Goal: Task Accomplishment & Management: Manage account settings

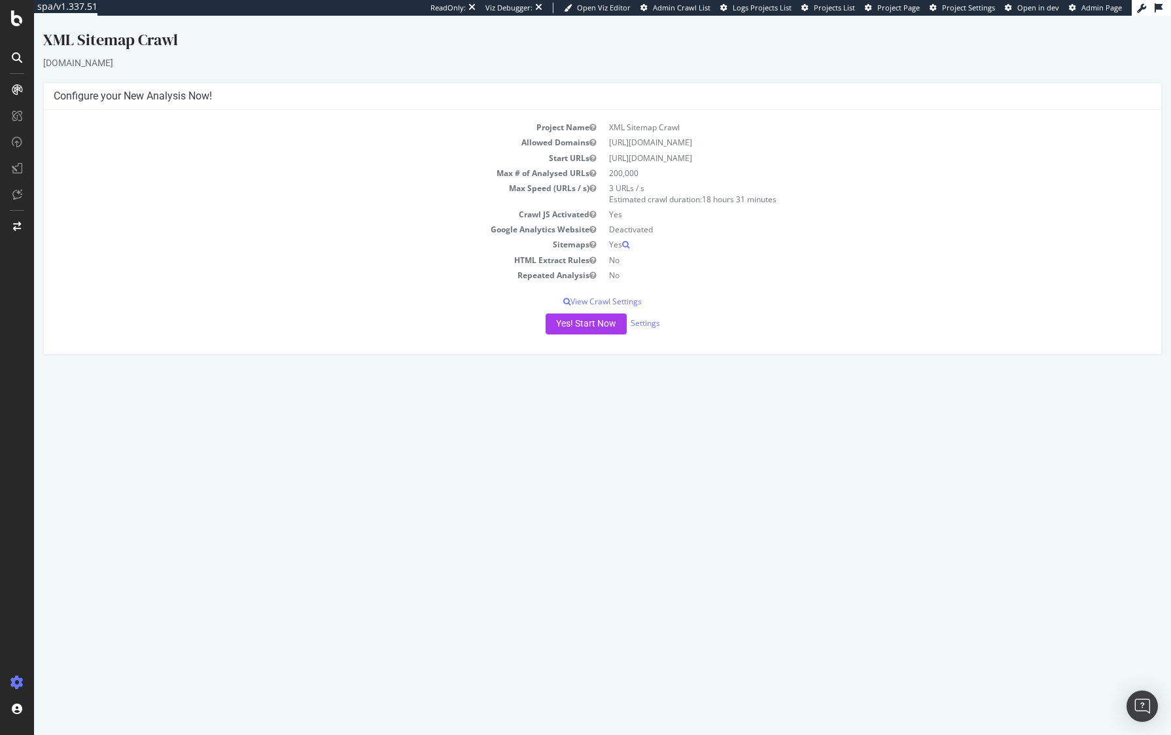
drag, startPoint x: 793, startPoint y: 161, endPoint x: 610, endPoint y: 158, distance: 183.2
click at [610, 158] on td "[URL][DOMAIN_NAME]" at bounding box center [877, 157] width 549 height 15
click at [882, 119] on div "Project Name XML Sitemap Crawl Allowed Domains [URL][DOMAIN_NAME] Start URLs [U…" at bounding box center [602, 232] width 1117 height 244
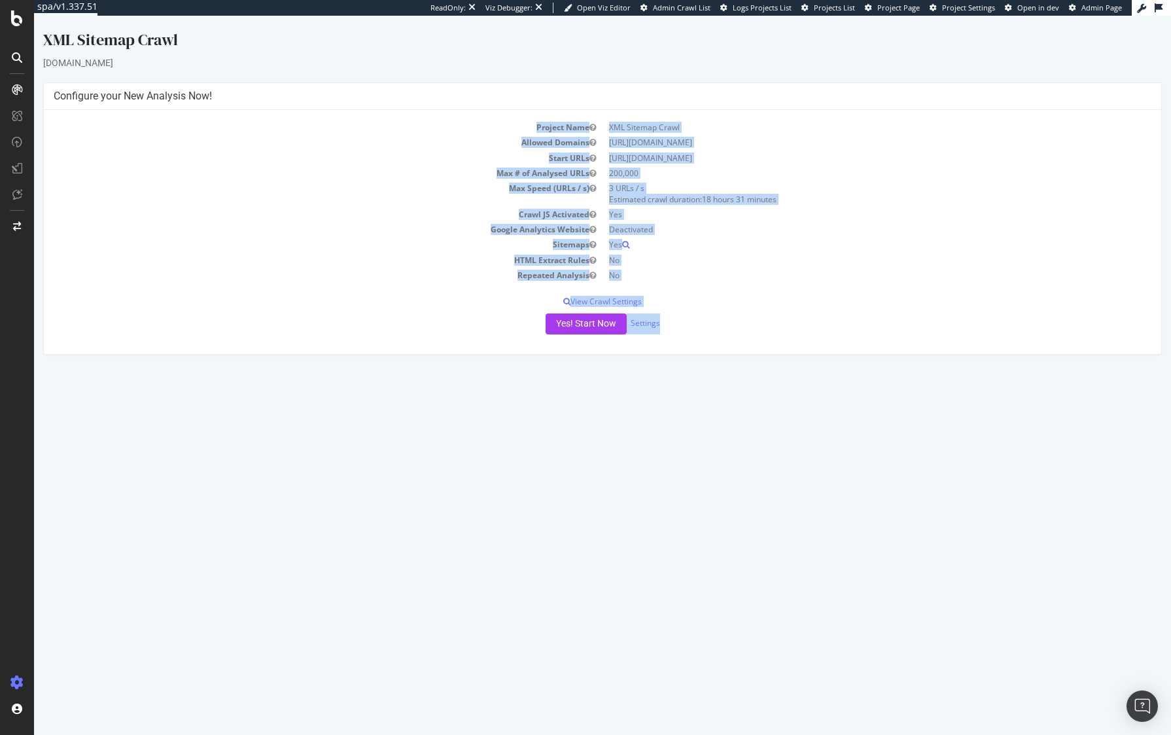
drag, startPoint x: 467, startPoint y: 119, endPoint x: 943, endPoint y: 472, distance: 592.4
click at [943, 368] on html "XML Sitemap Crawl [DOMAIN_NAME] × × Configure your New Analysis Now! Project Na…" at bounding box center [602, 192] width 1137 height 352
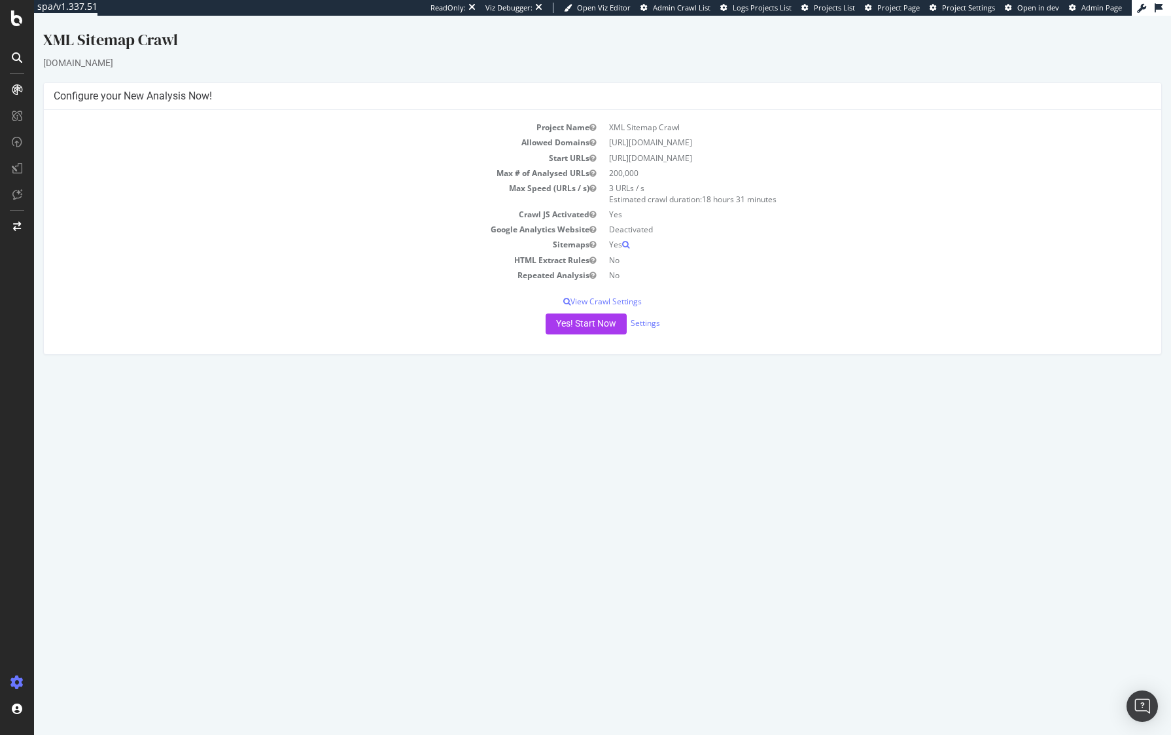
click at [943, 368] on html "XML Sitemap Crawl [DOMAIN_NAME] × × Configure your New Analysis Now! Project Na…" at bounding box center [602, 192] width 1137 height 352
click at [873, 287] on div "Project Name XML Sitemap Crawl Allowed Domains [URL][DOMAIN_NAME] Start URLs [U…" at bounding box center [602, 232] width 1117 height 244
click at [841, 368] on html "XML Sitemap Crawl [DOMAIN_NAME] × × Configure your New Analysis Now! Project Na…" at bounding box center [602, 192] width 1137 height 352
click at [637, 318] on link "Settings" at bounding box center [645, 322] width 29 height 11
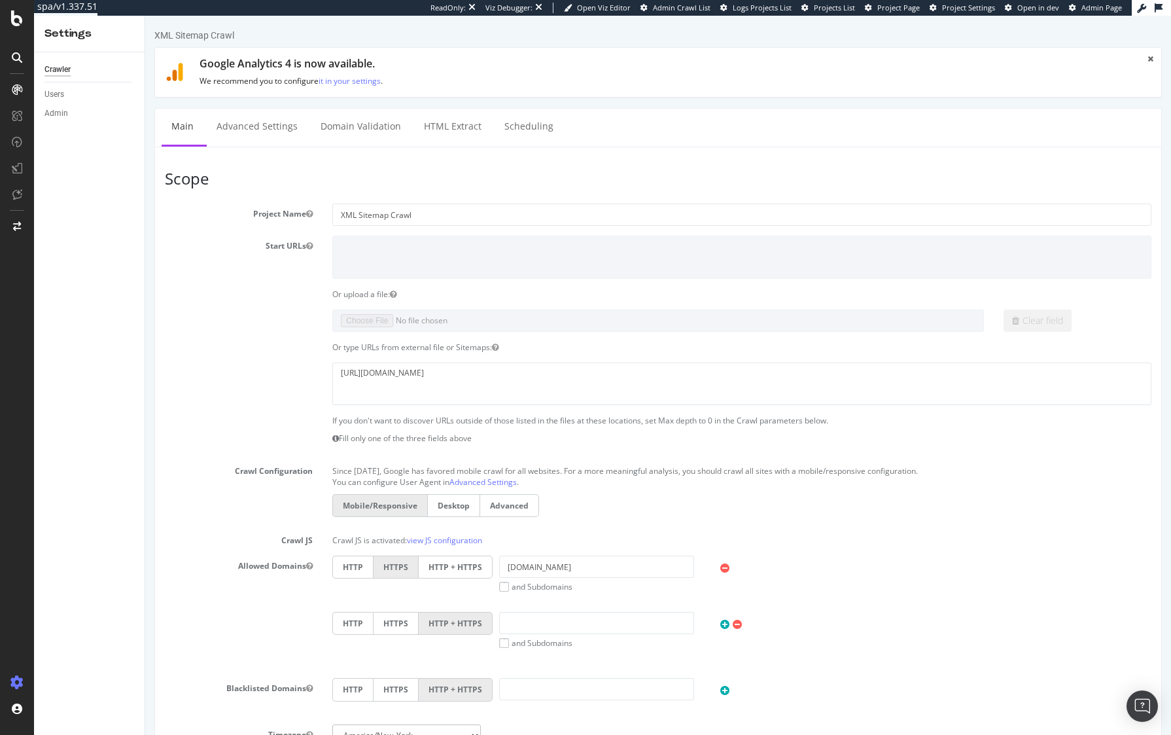
click at [227, 349] on div "Or type URLs from external file or Sitemaps:" at bounding box center [658, 346] width 1006 height 11
click at [526, 129] on link "Scheduling" at bounding box center [529, 127] width 69 height 36
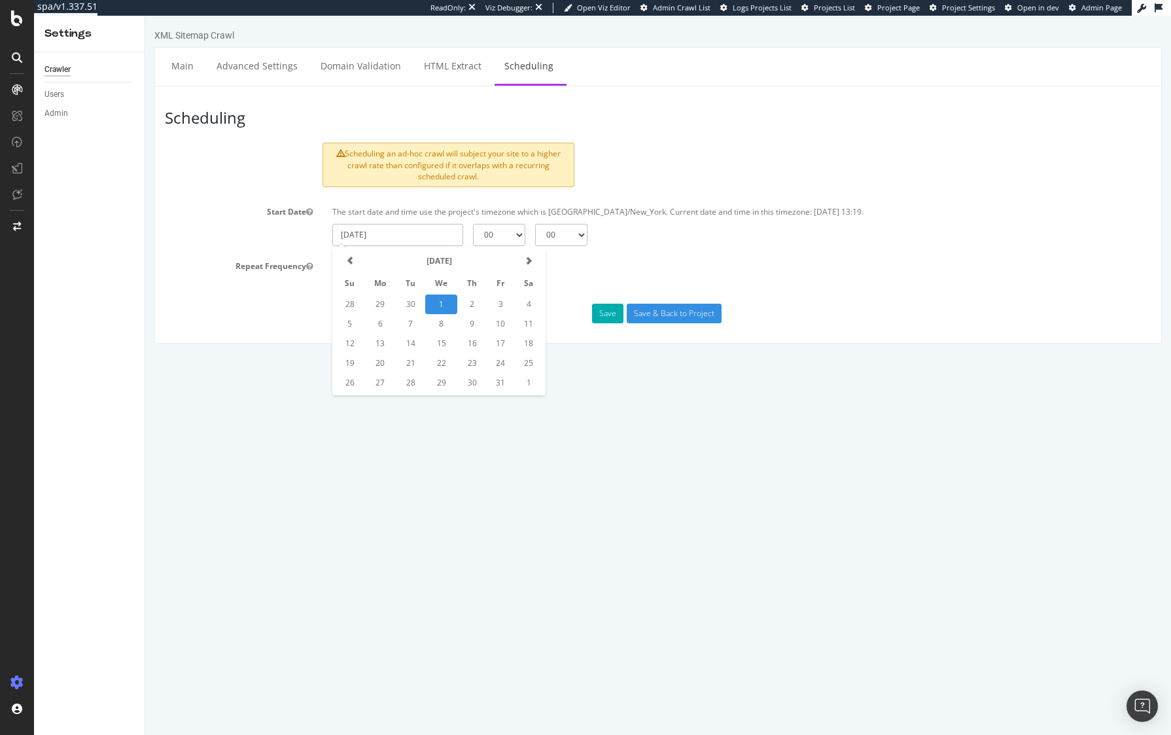
click at [414, 232] on input "[DATE]" at bounding box center [397, 235] width 131 height 22
drag, startPoint x: 292, startPoint y: 409, endPoint x: 685, endPoint y: 239, distance: 427.5
click at [540, 357] on html "XML Sitemap Crawl Main Advanced Settings Domain Validation HTML Extract Schedul…" at bounding box center [658, 186] width 1026 height 341
click at [401, 234] on input "[DATE]" at bounding box center [397, 235] width 131 height 22
click at [379, 326] on td "6" at bounding box center [379, 324] width 31 height 20
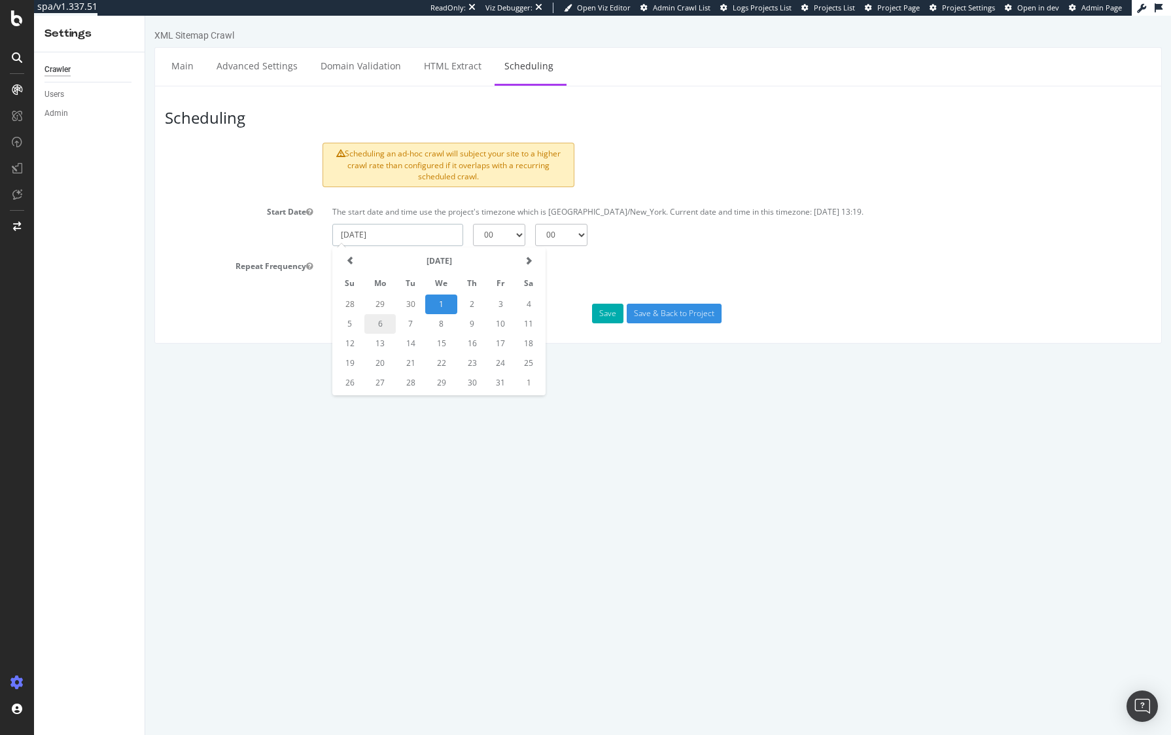
type input "[DATE]"
click at [499, 232] on select "00 01 02 03 04 05 06 07 08 09 10 11 12 13 14 15 16 17 18 19 20 21 22 23" at bounding box center [499, 235] width 52 height 22
select select "10"
click at [473, 224] on select "00 01 02 03 04 05 06 07 08 09 10 11 12 13 14 15 16 17 18 19 20 21 22 23" at bounding box center [499, 235] width 52 height 22
click at [351, 267] on label "Repeat" at bounding box center [355, 267] width 38 height 11
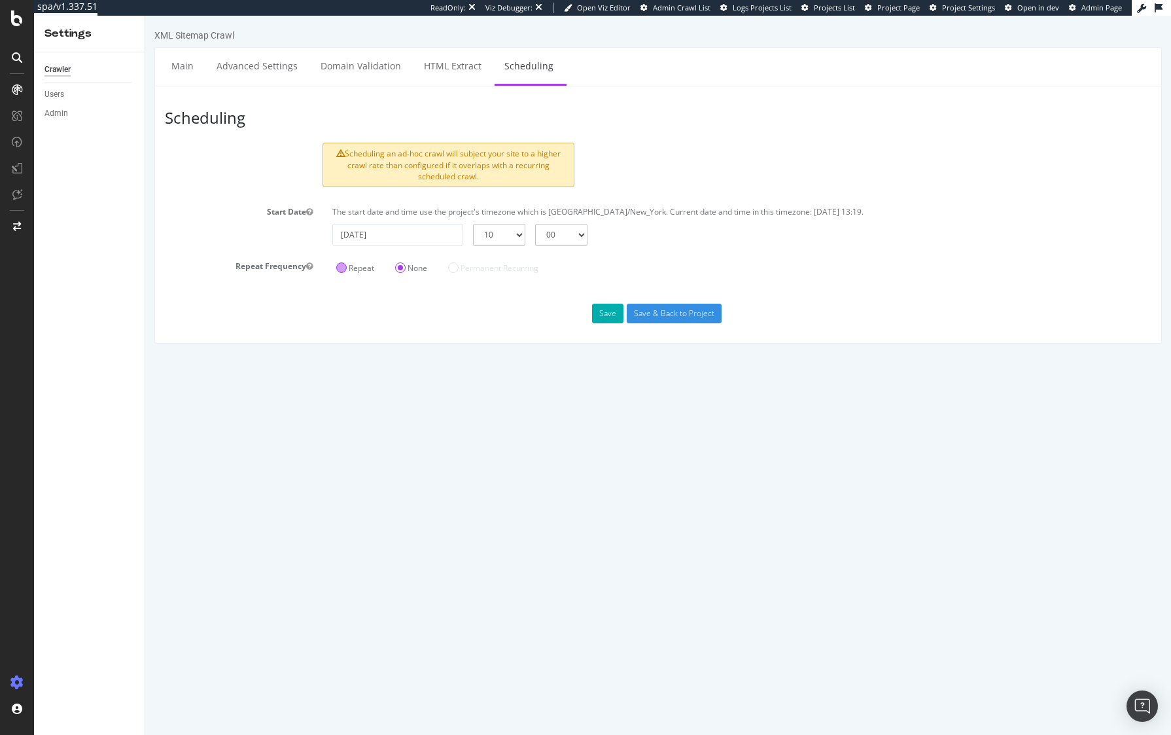
click at [145, 16] on input "Repeat" at bounding box center [145, 16] width 0 height 0
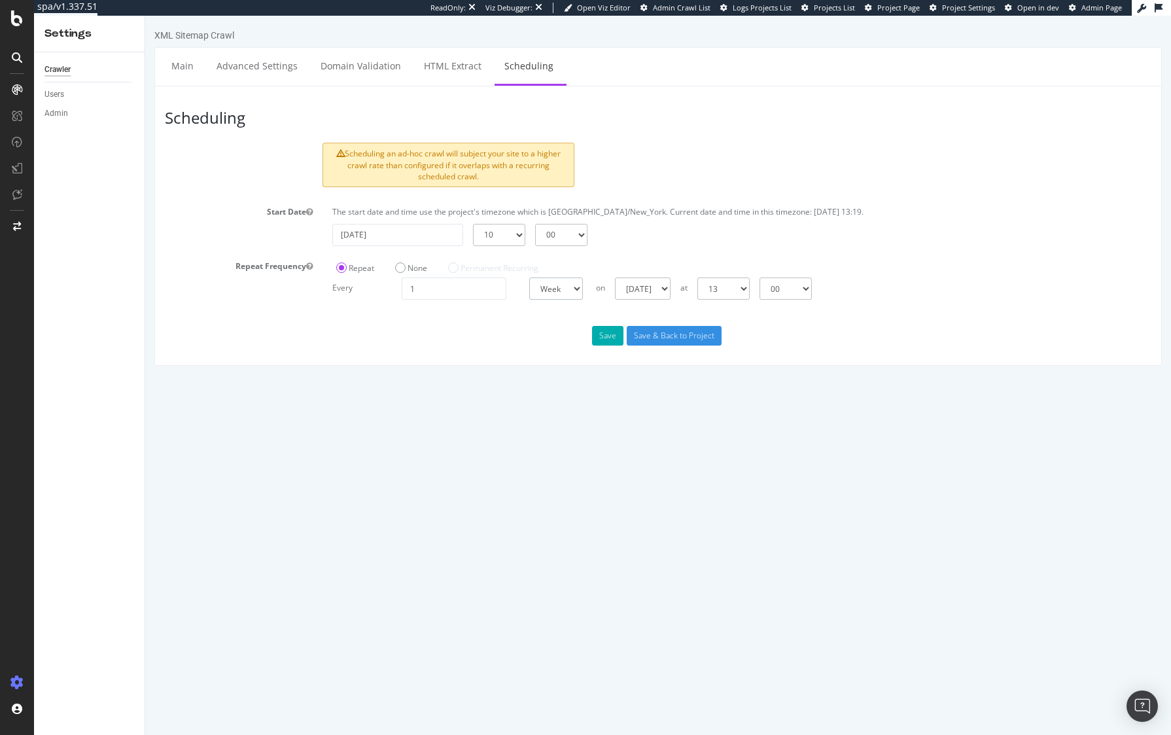
click at [560, 290] on select "Day Week Month" at bounding box center [556, 288] width 54 height 22
click at [434, 292] on input "1" at bounding box center [454, 288] width 105 height 22
type input "2"
type input "4"
click at [462, 336] on div "Save Save & Back to Project" at bounding box center [658, 336] width 1006 height 20
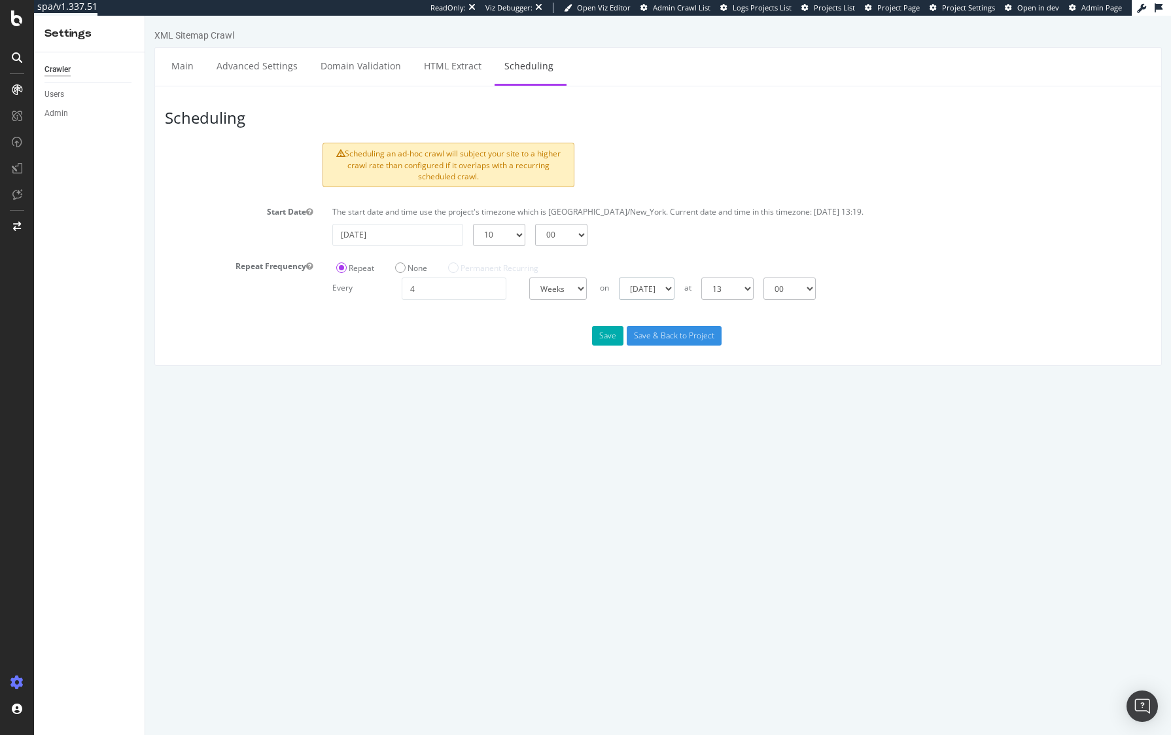
click at [652, 288] on select "[DATE] [DATE] [DATE] [DATE] [DATE] [DATE] [DATE]" at bounding box center [647, 288] width 56 height 22
select select "0"
click at [619, 277] on select "[DATE] [DATE] [DATE] [DATE] [DATE] [DATE] [DATE]" at bounding box center [647, 288] width 56 height 22
click at [404, 235] on input "[DATE]" at bounding box center [397, 235] width 131 height 22
click at [771, 221] on div "The start date and time use the project's timezone which is [GEOGRAPHIC_DATA]/N…" at bounding box center [742, 215] width 832 height 18
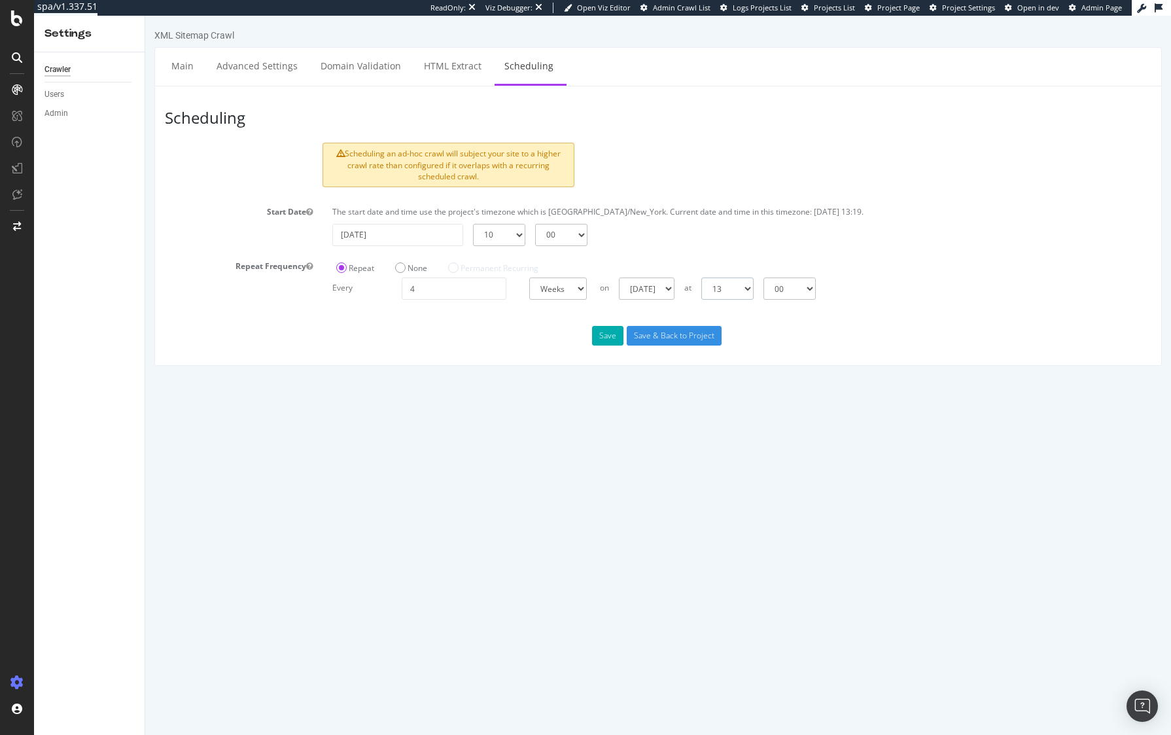
click at [754, 287] on select "00 01 02 03 04 05 06 07 08 09 10 11 12 13 14 15 16 17 18 19 20 21 22 23" at bounding box center [727, 288] width 52 height 22
select select "10"
click at [701, 277] on select "00 01 02 03 04 05 06 07 08 09 10 11 12 13 14 15 16 17 18 19 20 21 22 23" at bounding box center [727, 288] width 52 height 22
click at [378, 379] on html "XML Sitemap Crawl Main Advanced Settings Domain Validation HTML Extract Schedul…" at bounding box center [658, 197] width 1026 height 363
click at [455, 289] on input "4" at bounding box center [454, 288] width 105 height 22
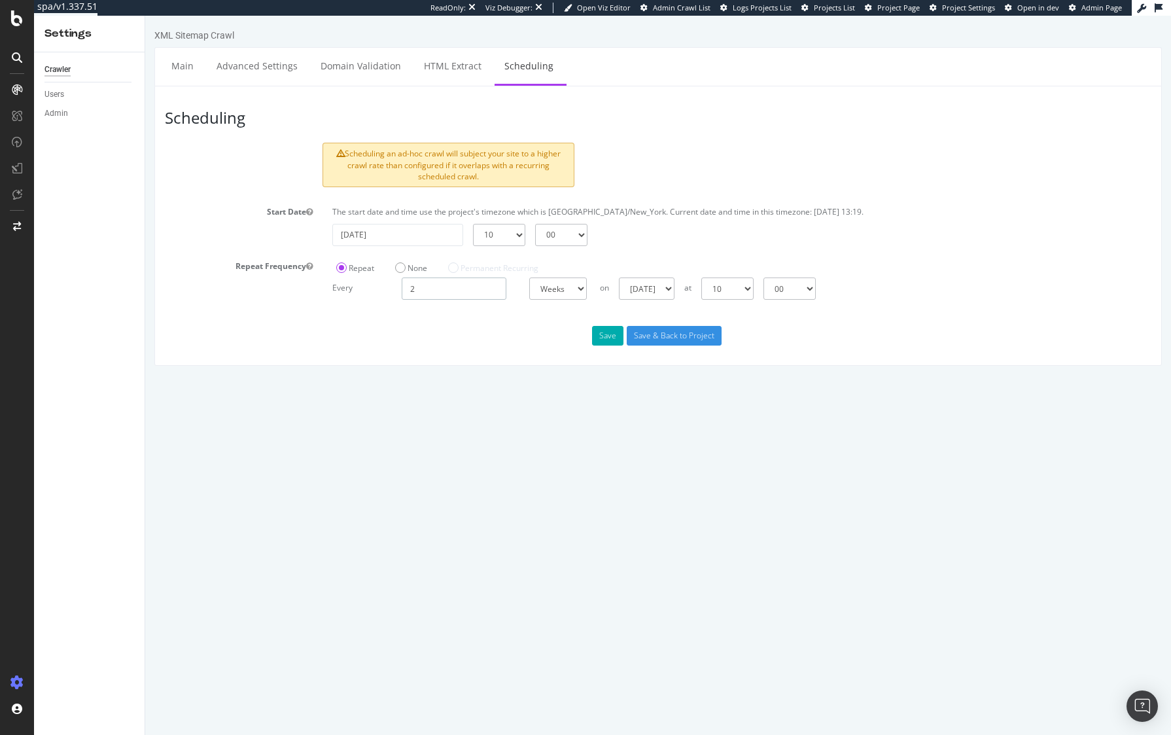
click at [455, 289] on input "2" at bounding box center [454, 288] width 105 height 22
type input "2"
click at [455, 379] on html "XML Sitemap Crawl Main Advanced Settings Domain Validation HTML Extract Schedul…" at bounding box center [658, 197] width 1026 height 363
click at [439, 287] on input "2" at bounding box center [454, 288] width 105 height 22
type input "1"
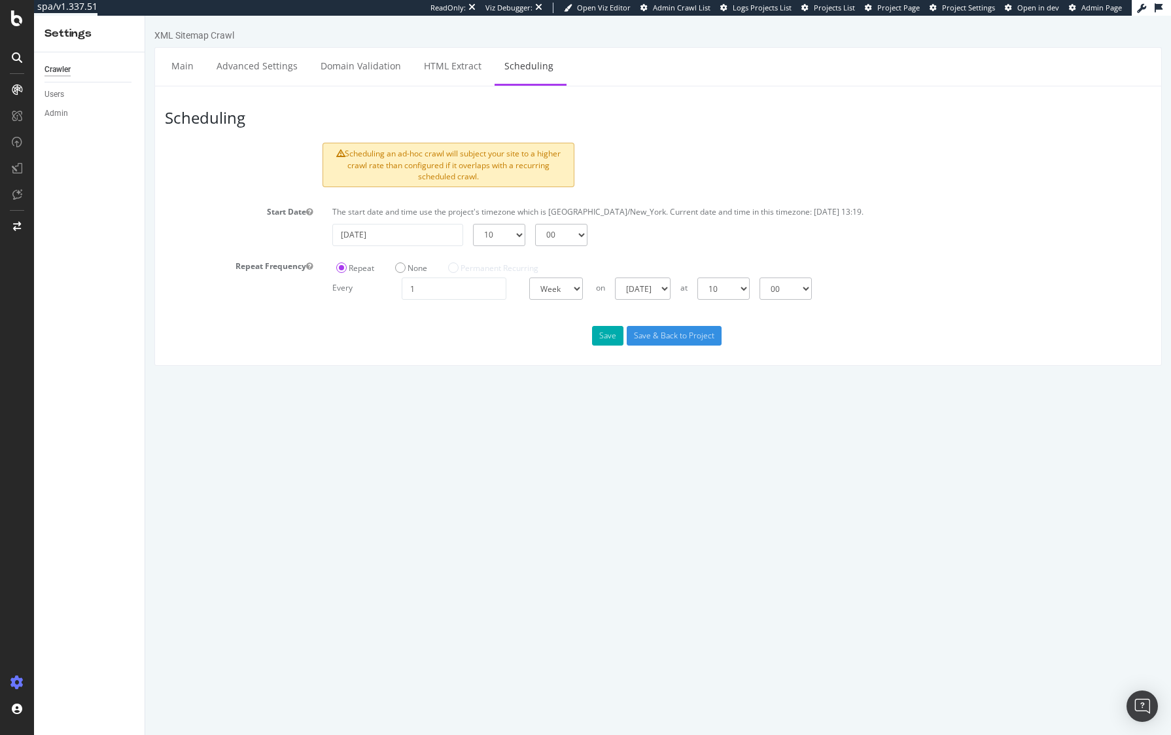
click at [444, 346] on div "Scheduling Scheduling an ad-hoc crawl will subject your site to a higher crawl …" at bounding box center [657, 226] width 1007 height 280
click at [917, 340] on div "Save Save & Back to Project" at bounding box center [658, 336] width 1006 height 20
click at [697, 336] on input "Save & Back to Project" at bounding box center [674, 336] width 95 height 20
